Goal: Transaction & Acquisition: Obtain resource

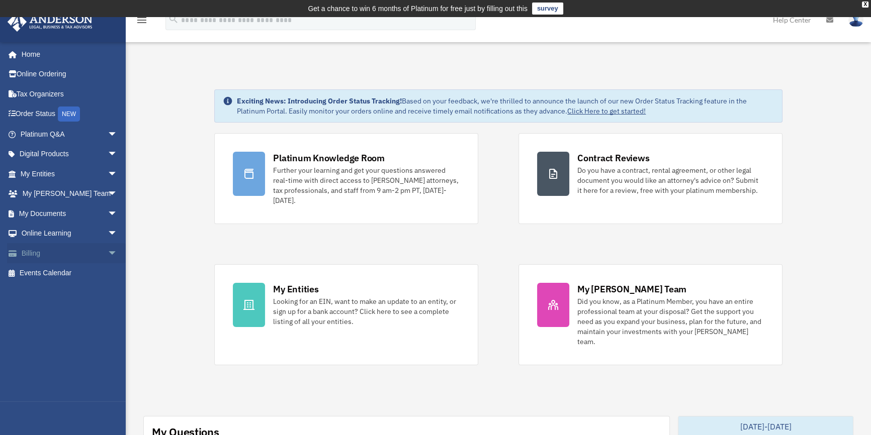
click at [33, 249] on link "Billing arrow_drop_down" at bounding box center [70, 253] width 126 height 20
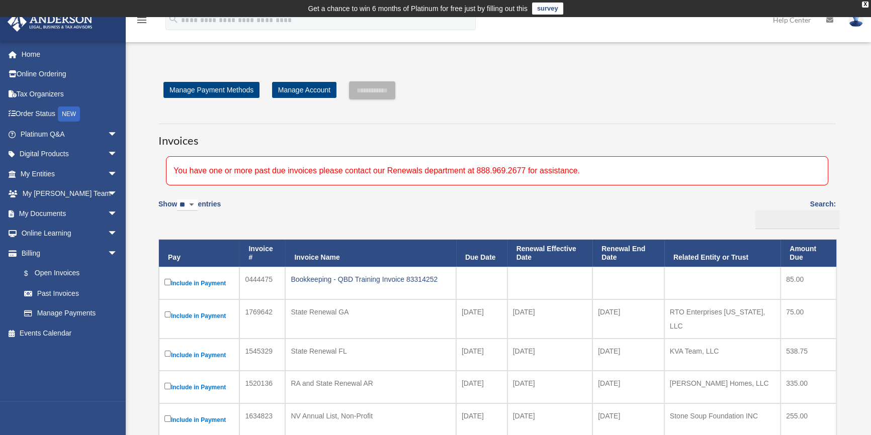
click at [412, 339] on td "State Renewal FL" at bounding box center [370, 355] width 170 height 33
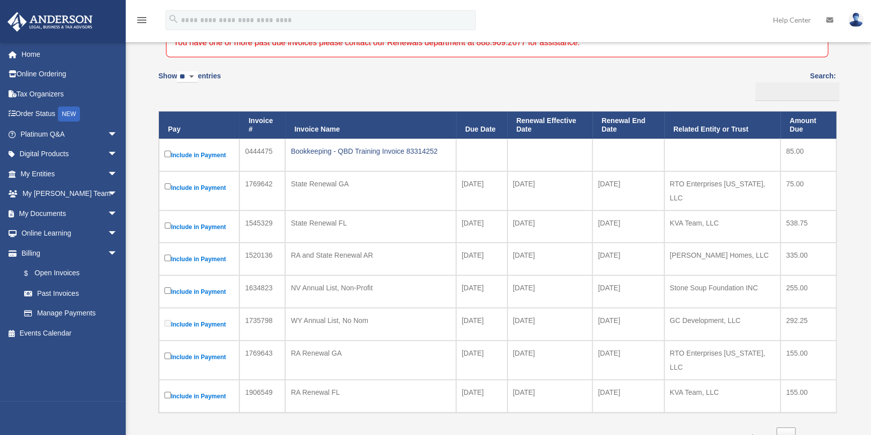
scroll to position [182, 0]
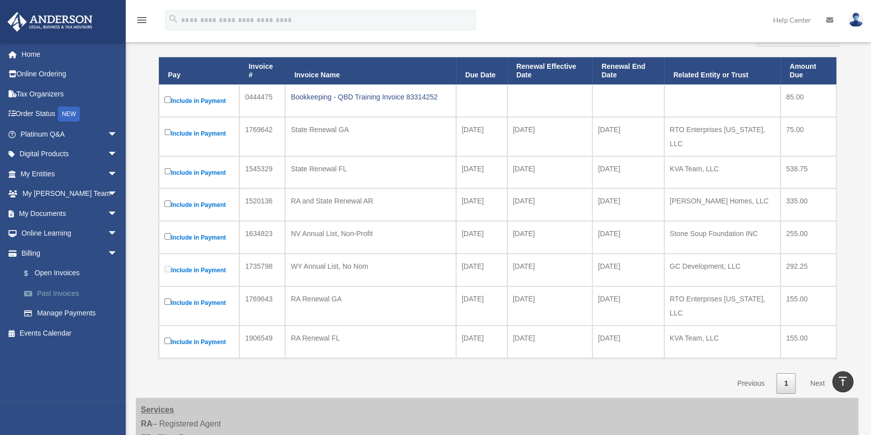
click at [67, 292] on link "Past Invoices" at bounding box center [73, 294] width 119 height 20
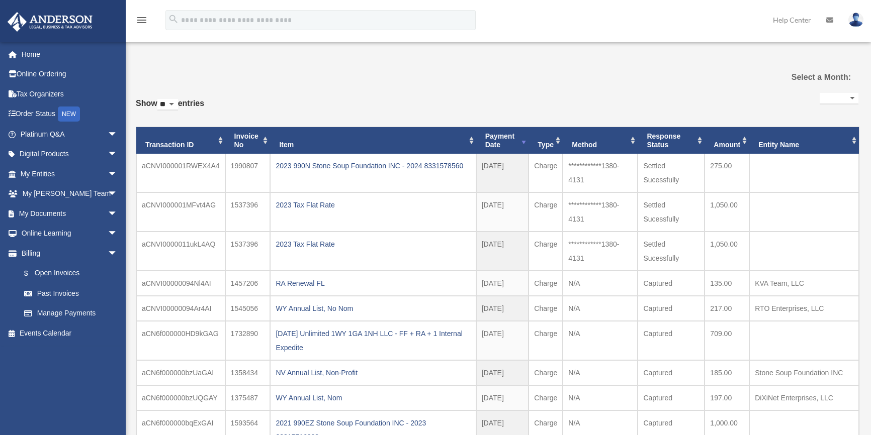
select select
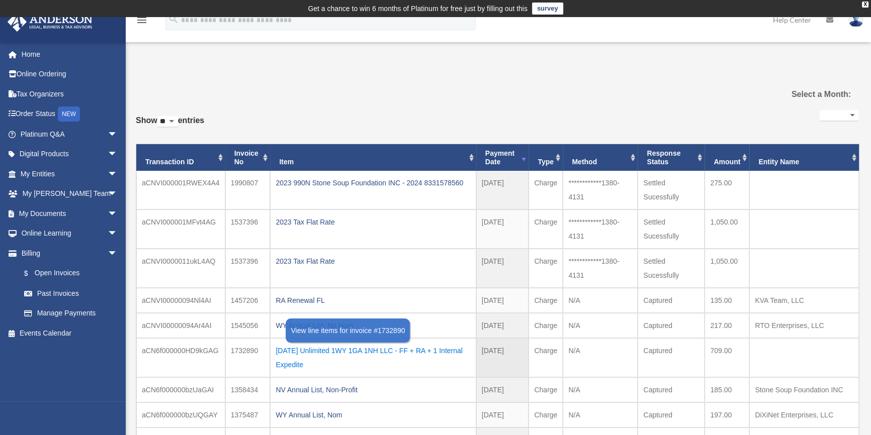
click at [367, 349] on div "2023.09.11 Unlimited 1WY 1GA 1NH LLC - FF + RA + 1 Internal Expedite" at bounding box center [372, 358] width 195 height 28
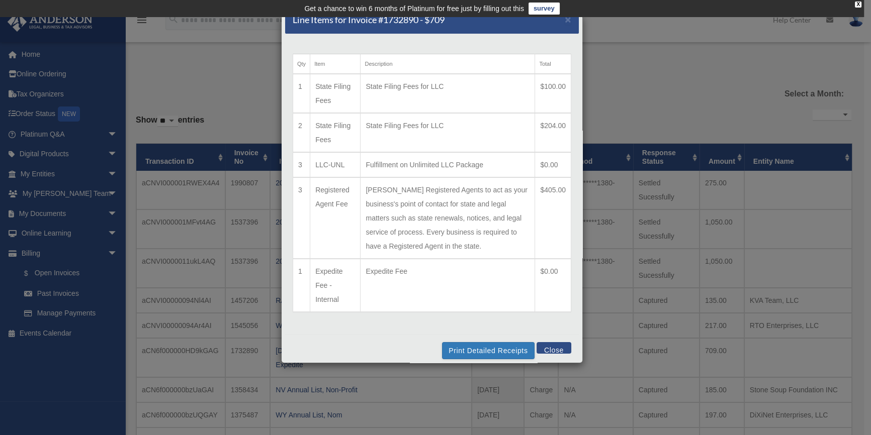
scroll to position [20, 0]
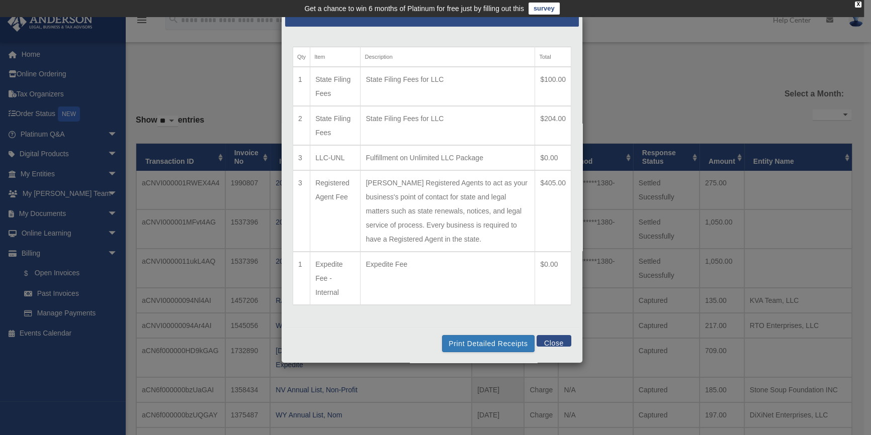
drag, startPoint x: 482, startPoint y: 186, endPoint x: 349, endPoint y: 195, distance: 133.0
click at [349, 195] on tr "3 Registered Agent Fee Allows Anderson Registered Agents to act as your busines…" at bounding box center [432, 210] width 278 height 81
click at [408, 221] on td "Allows Anderson Registered Agents to act as your business's point of contact fo…" at bounding box center [447, 210] width 174 height 81
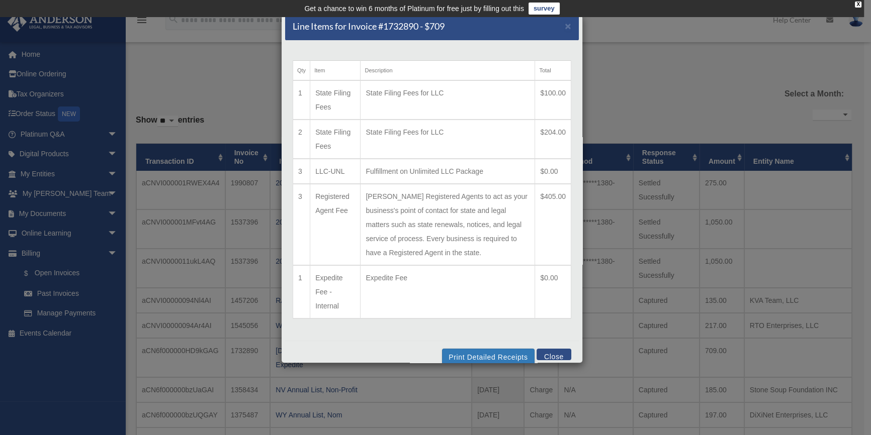
scroll to position [0, 0]
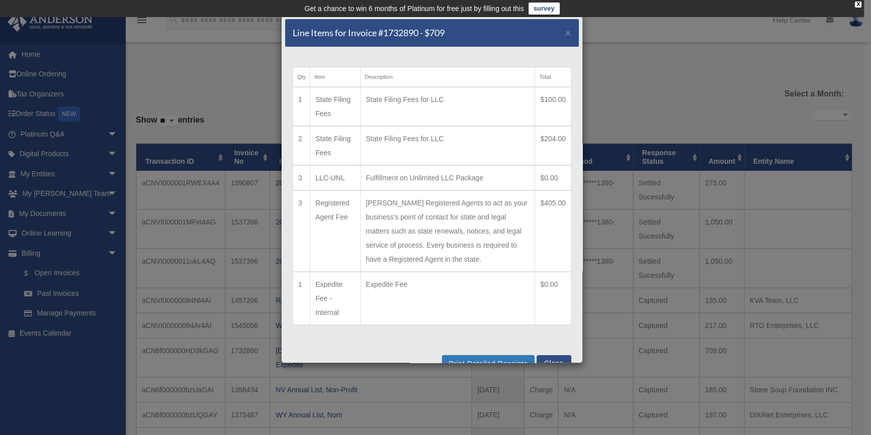
click at [543, 358] on button "Close" at bounding box center [553, 361] width 35 height 12
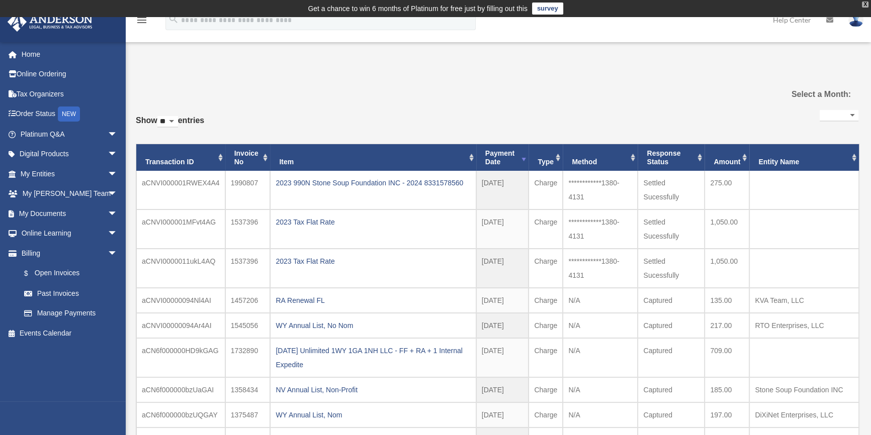
click at [863, 6] on div "X" at bounding box center [865, 5] width 7 height 6
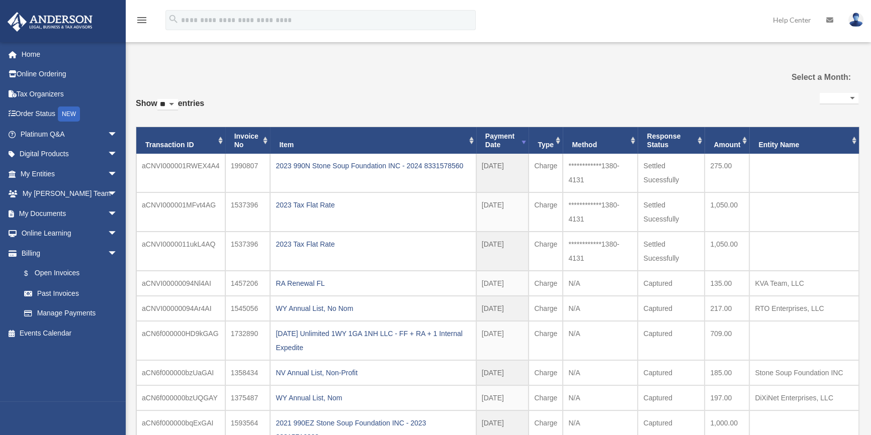
click at [857, 21] on img at bounding box center [855, 20] width 15 height 15
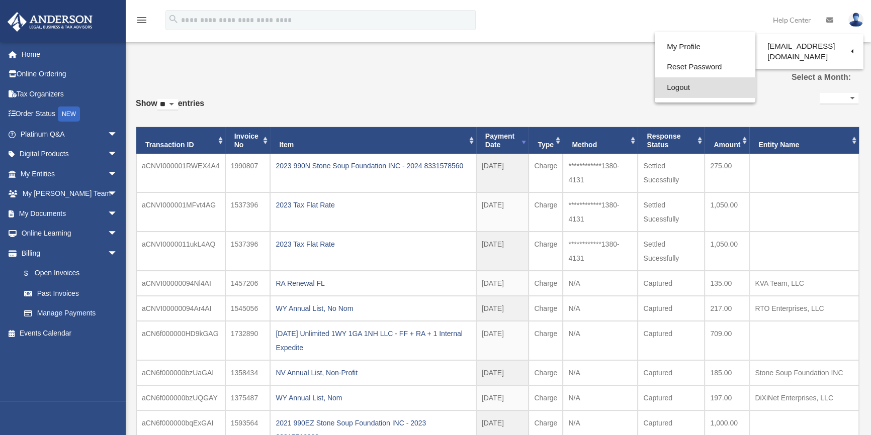
click at [669, 91] on link "Logout" at bounding box center [705, 87] width 101 height 21
